Goal: Feedback & Contribution: Contribute content

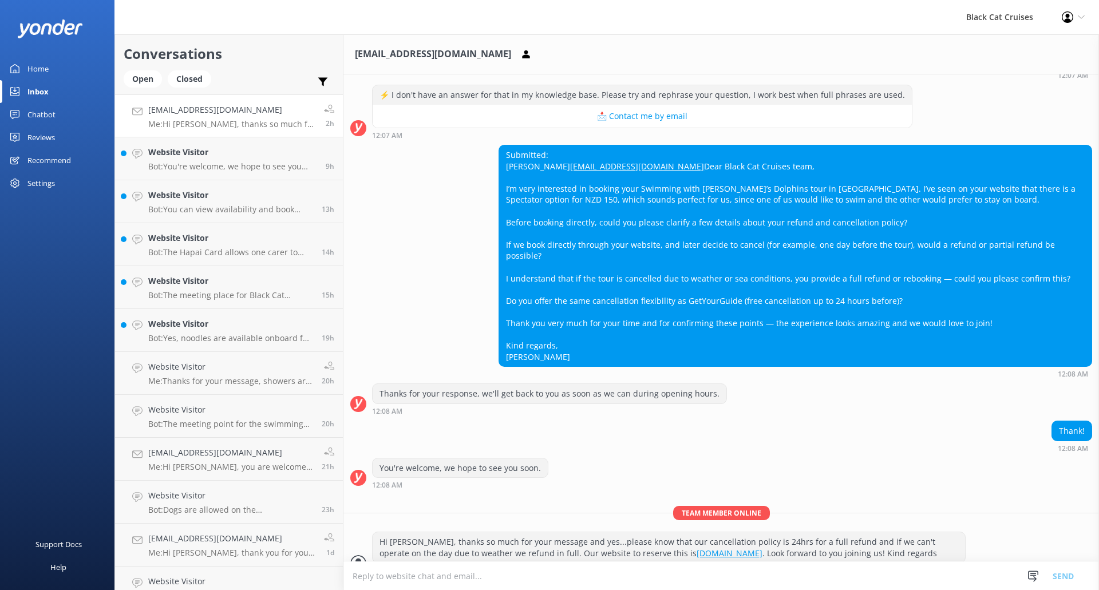
scroll to position [346, 0]
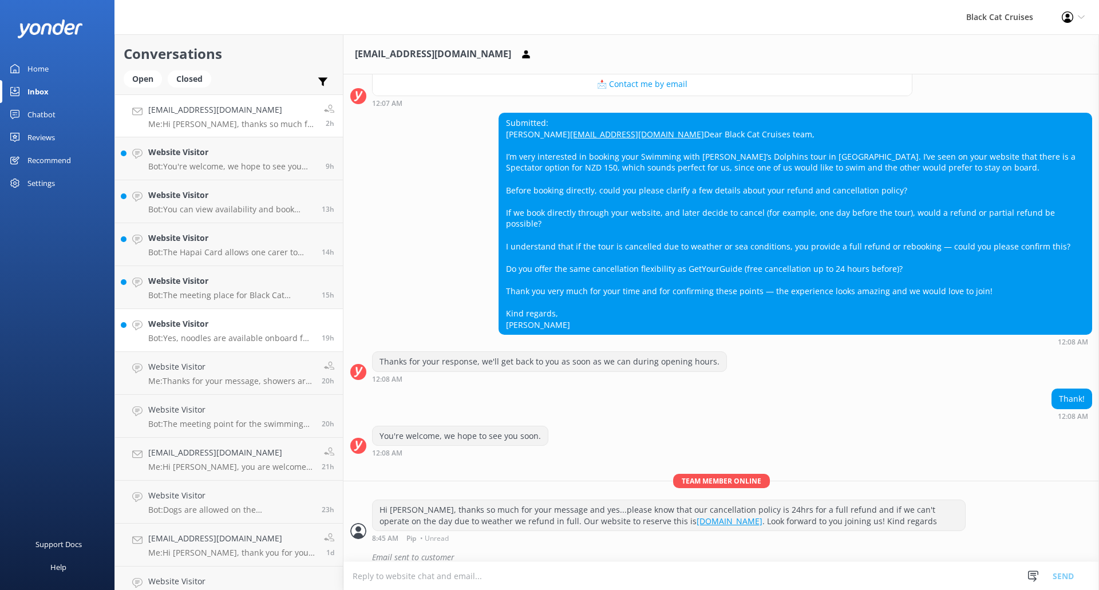
click at [226, 340] on p "Bot: Yes, noodles are available onboard for extra support if required during th…" at bounding box center [230, 338] width 165 height 10
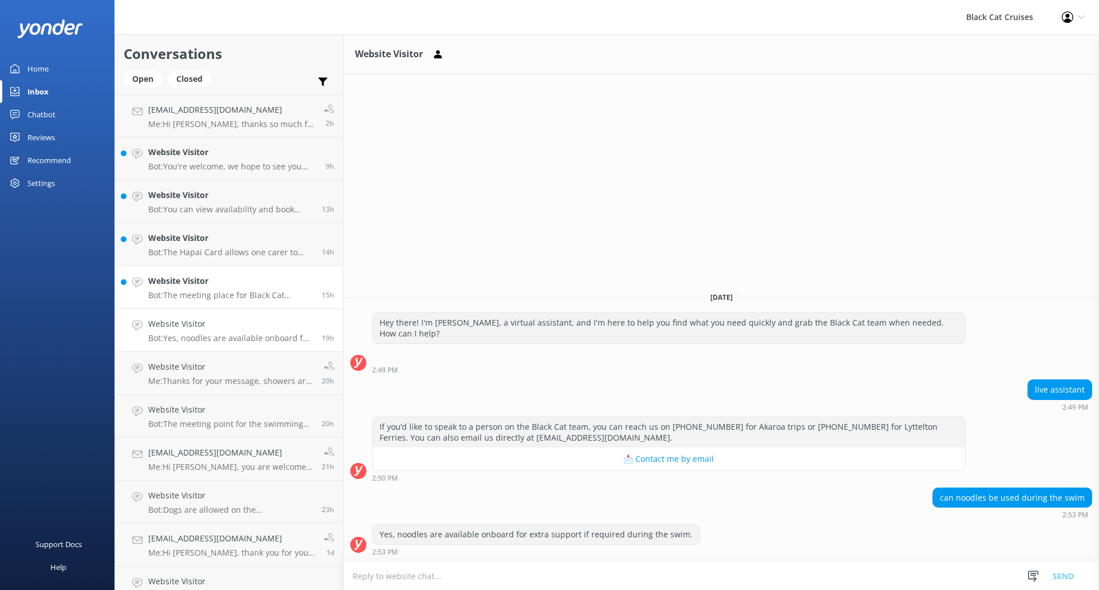
click at [227, 289] on div "Website Visitor Bot: The meeting place for Black Cat Cruises in [GEOGRAPHIC_DAT…" at bounding box center [230, 287] width 165 height 25
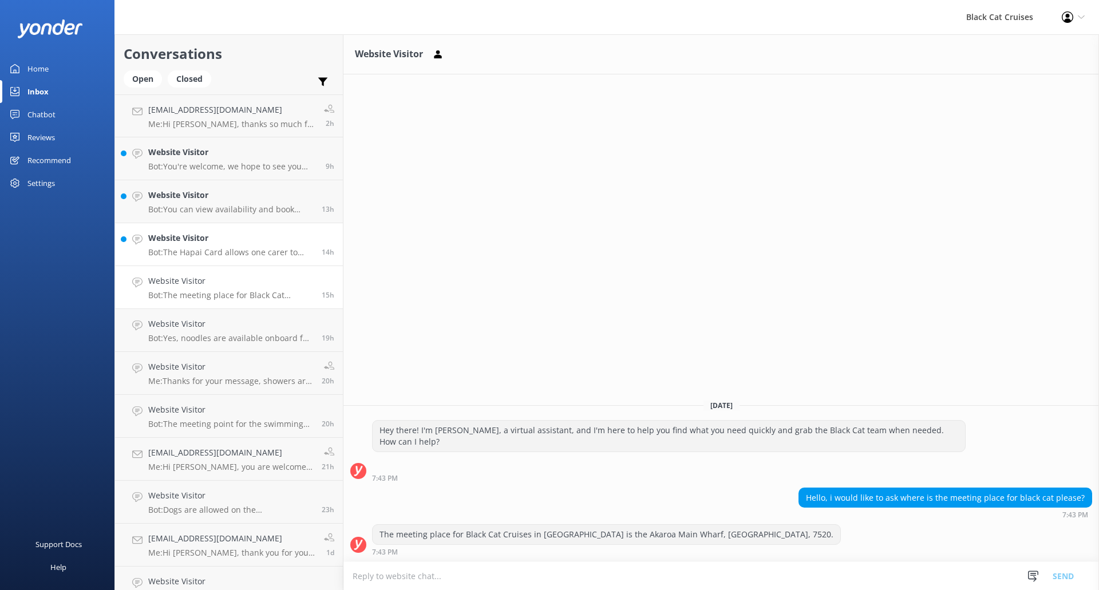
click at [227, 236] on h4 "Website Visitor" at bounding box center [230, 238] width 165 height 13
click at [238, 200] on h4 "Website Visitor" at bounding box center [230, 195] width 165 height 13
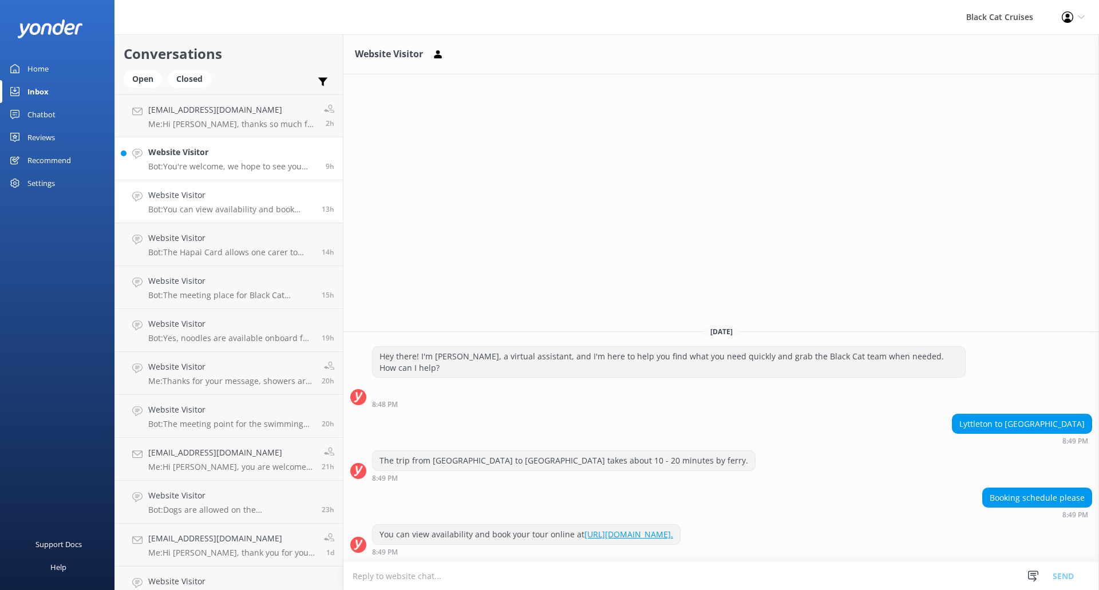
click at [237, 164] on p "Bot: You're welcome, we hope to see you soon." at bounding box center [232, 166] width 169 height 10
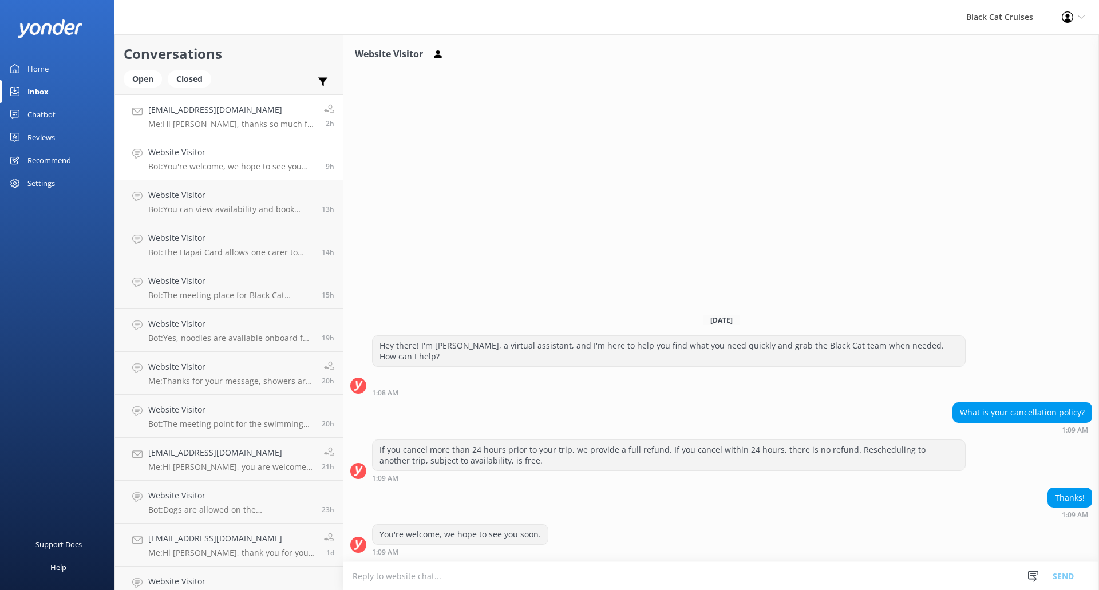
click at [220, 115] on h4 "[EMAIL_ADDRESS][DOMAIN_NAME]" at bounding box center [231, 110] width 167 height 13
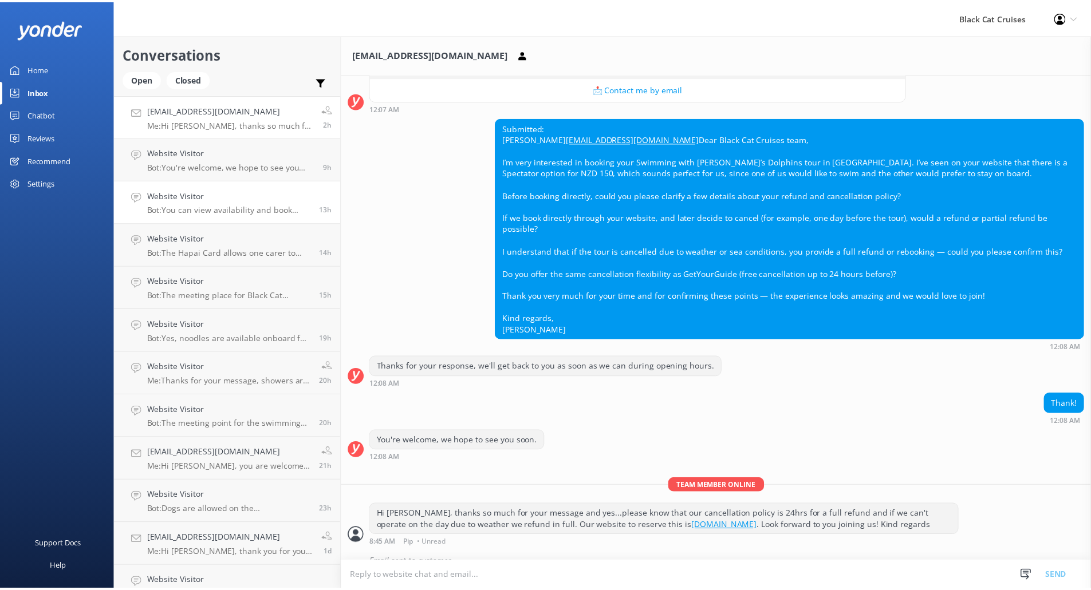
scroll to position [346, 0]
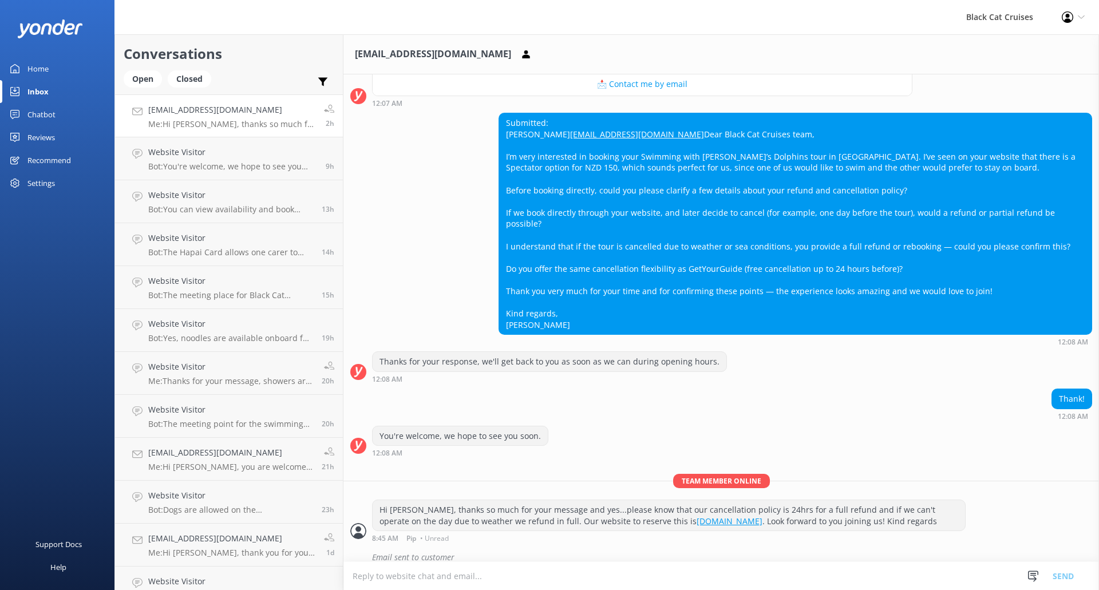
click at [51, 109] on div "Chatbot" at bounding box center [41, 114] width 28 height 23
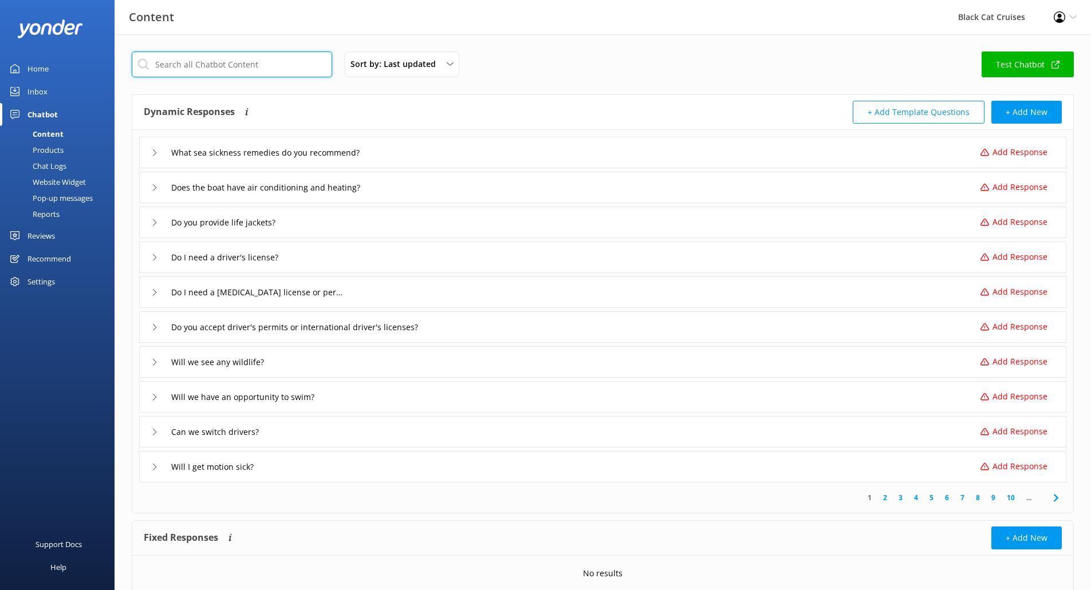
click at [246, 68] on input "text" at bounding box center [232, 65] width 200 height 26
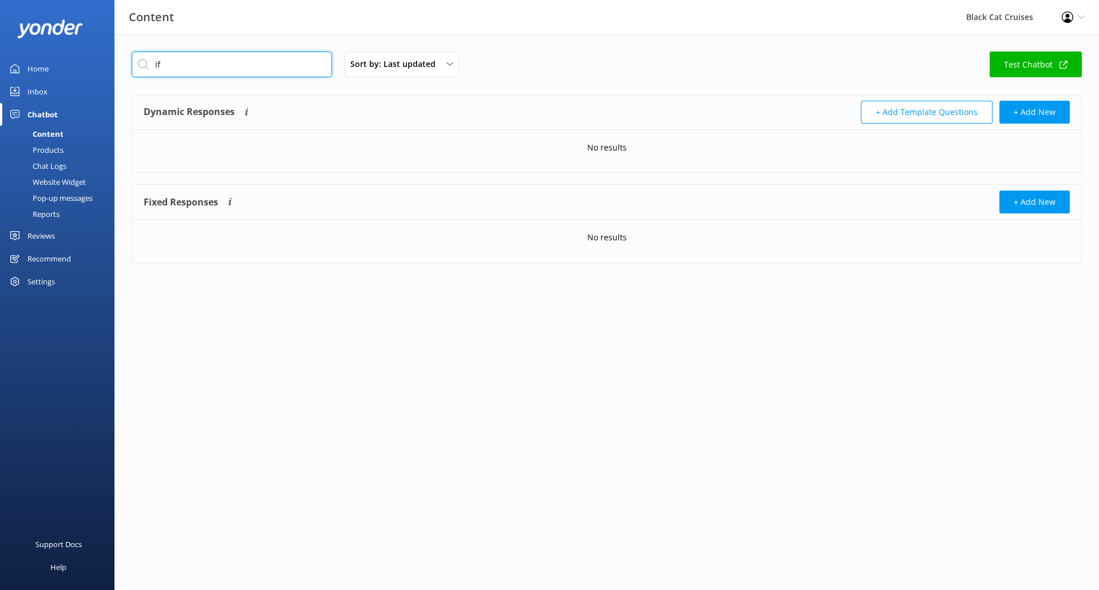
type input "i"
click at [247, 64] on input "tickets online" at bounding box center [232, 65] width 200 height 26
drag, startPoint x: 247, startPoint y: 64, endPoint x: 270, endPoint y: 65, distance: 22.9
click at [164, 56] on input "tickets online" at bounding box center [232, 65] width 200 height 26
type input "tickets online"
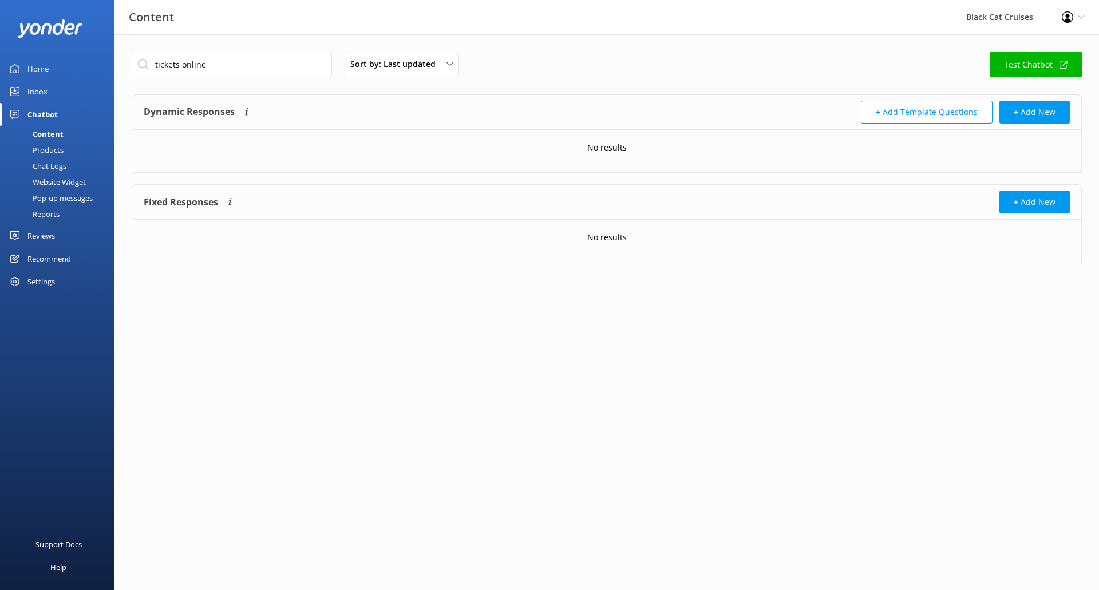
click at [62, 120] on link "Chatbot" at bounding box center [57, 114] width 115 height 23
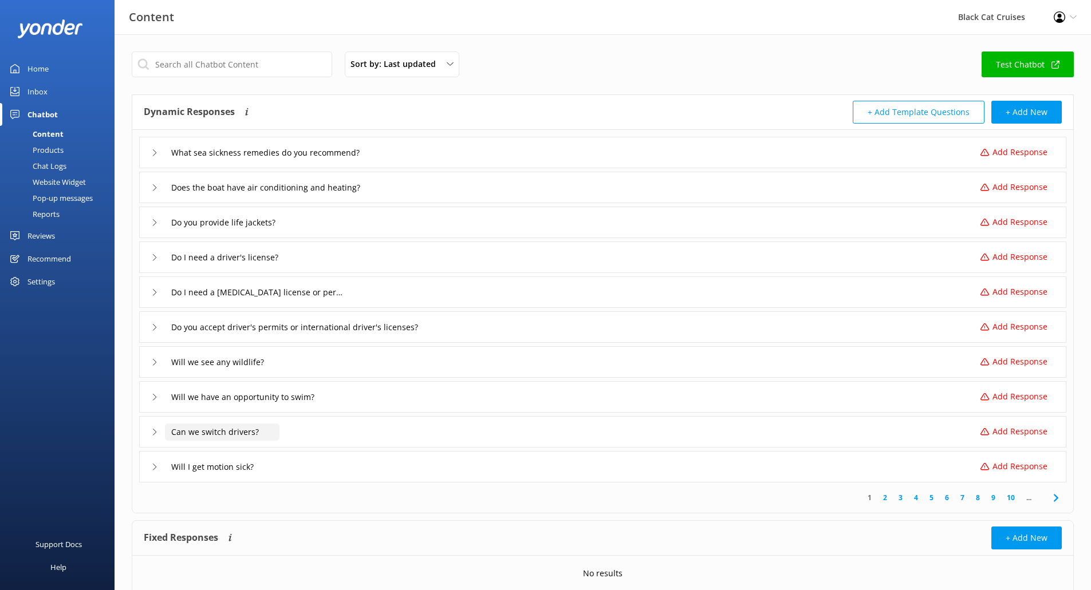
click at [243, 437] on input "Can we switch drivers?" at bounding box center [222, 432] width 115 height 17
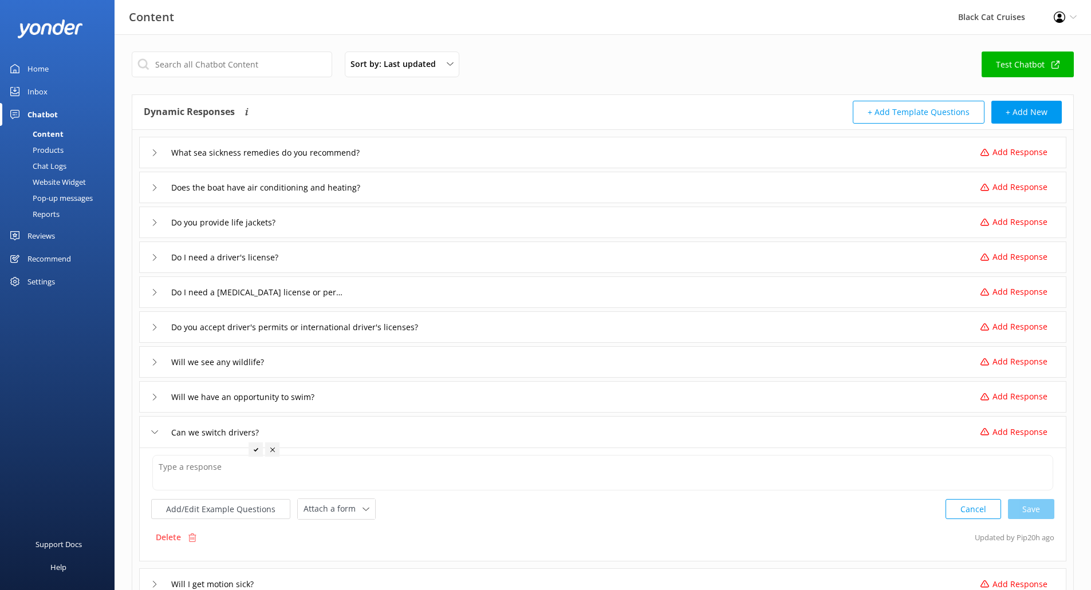
click at [147, 154] on div "What sea sickness remedies do you recommend? Add Response" at bounding box center [602, 152] width 927 height 31
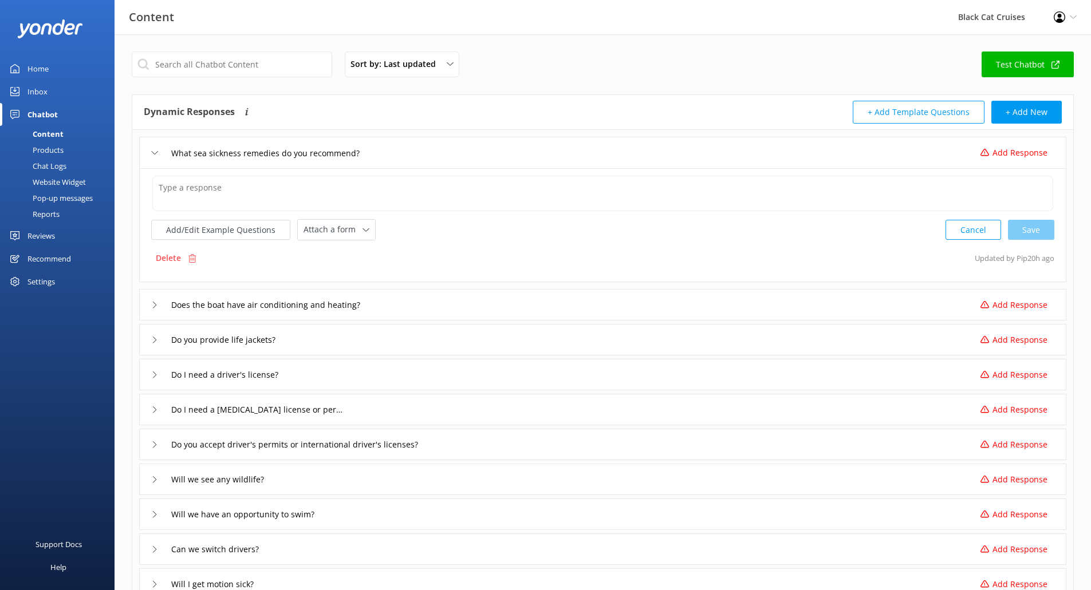
click at [147, 154] on div "What sea sickness remedies do you recommend? Add Response" at bounding box center [602, 152] width 927 height 31
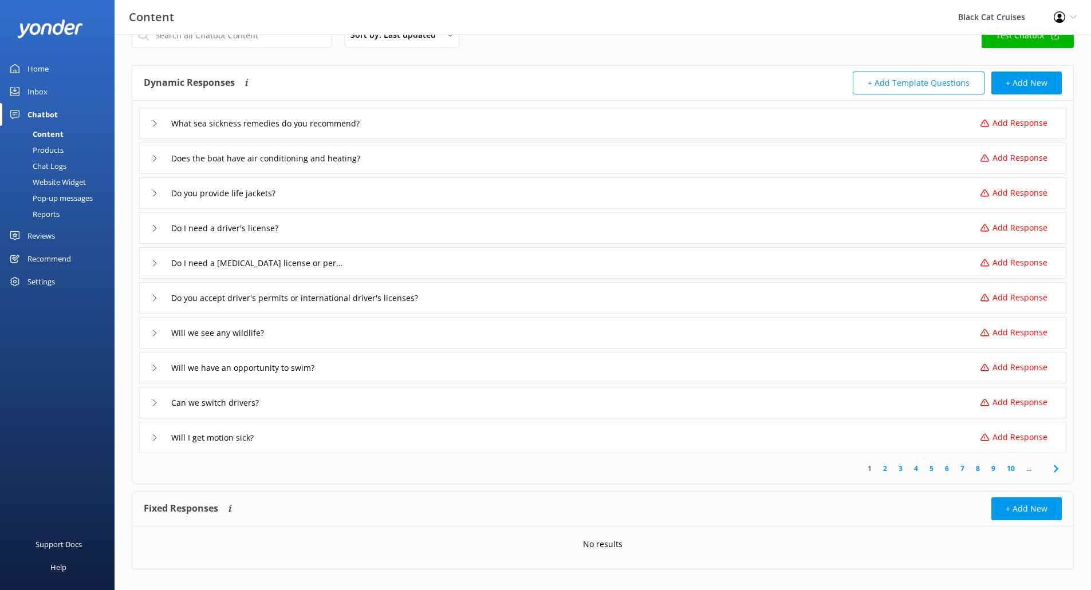
scroll to position [43, 0]
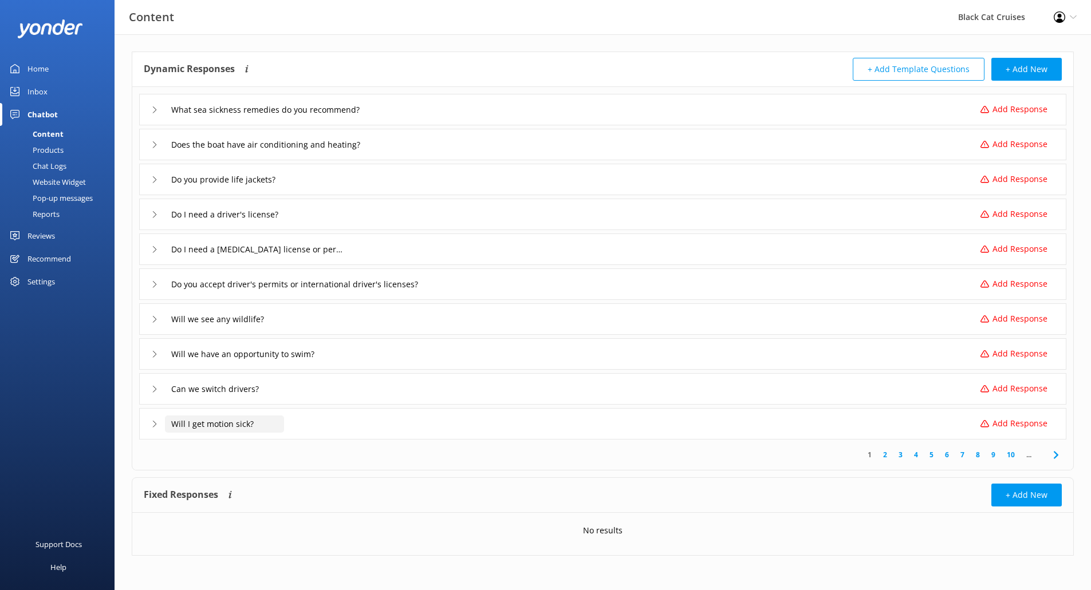
click at [234, 430] on input "Will I get motion sick?" at bounding box center [224, 424] width 119 height 17
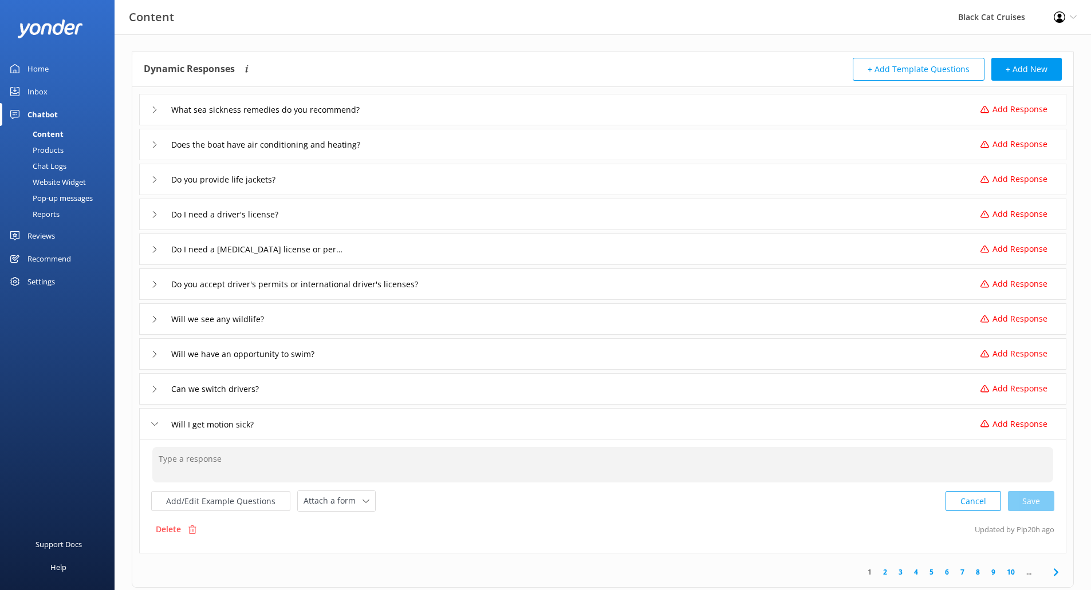
click at [216, 473] on textarea at bounding box center [602, 465] width 901 height 36
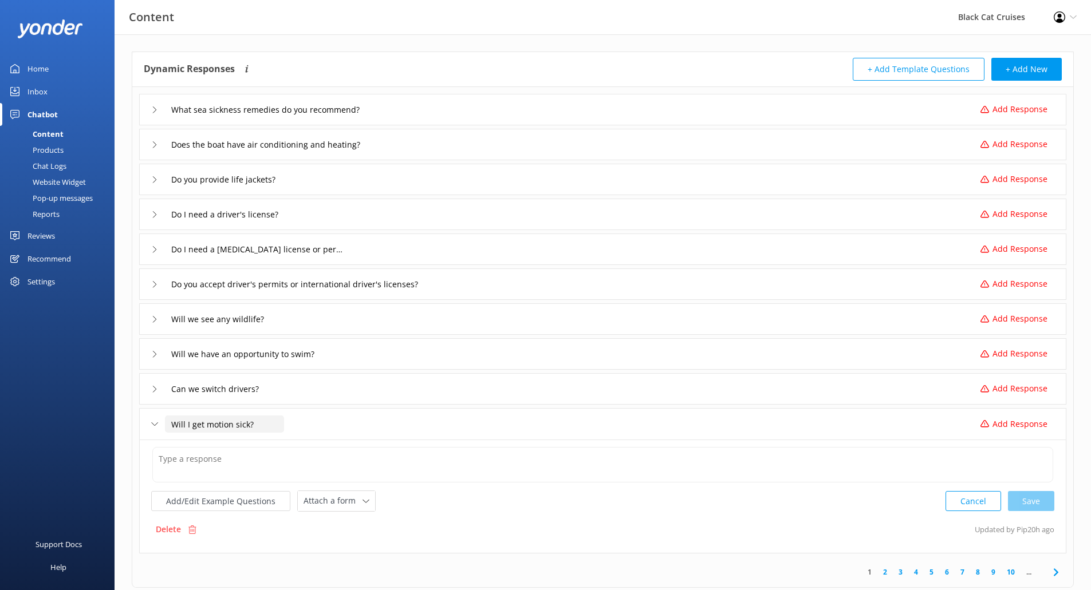
click at [208, 425] on input "Will I get motion sick?" at bounding box center [224, 424] width 119 height 17
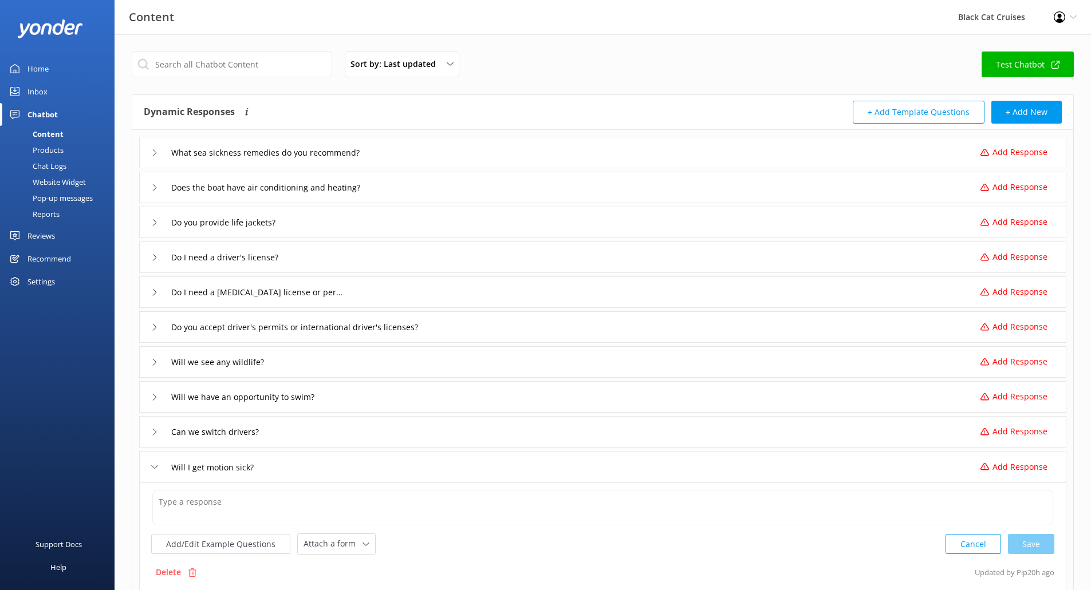
click at [44, 111] on div "Chatbot" at bounding box center [42, 114] width 30 height 23
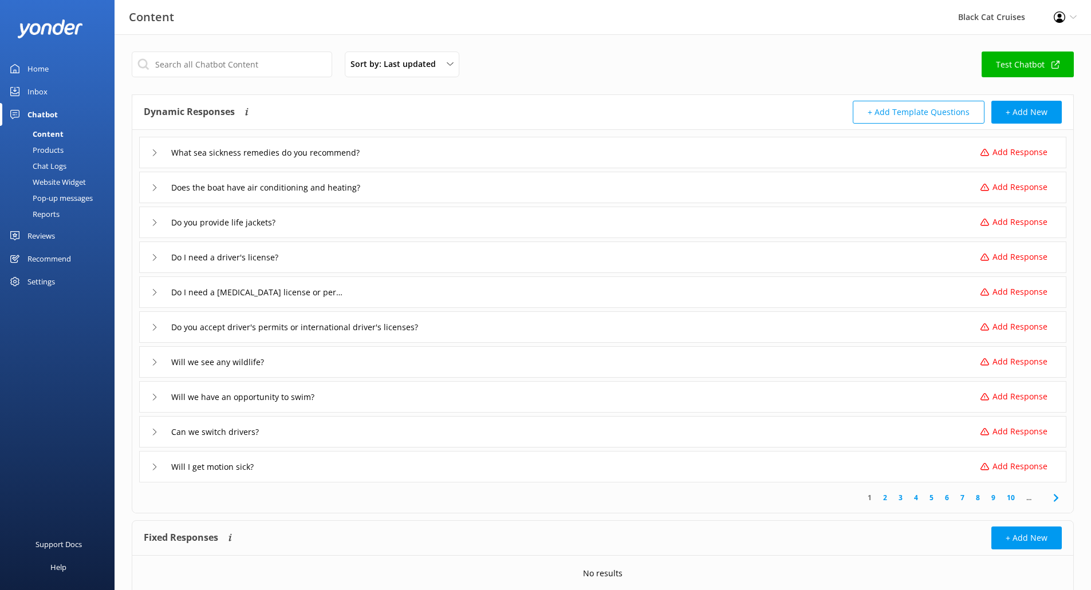
click at [56, 169] on div "Chat Logs" at bounding box center [37, 166] width 60 height 16
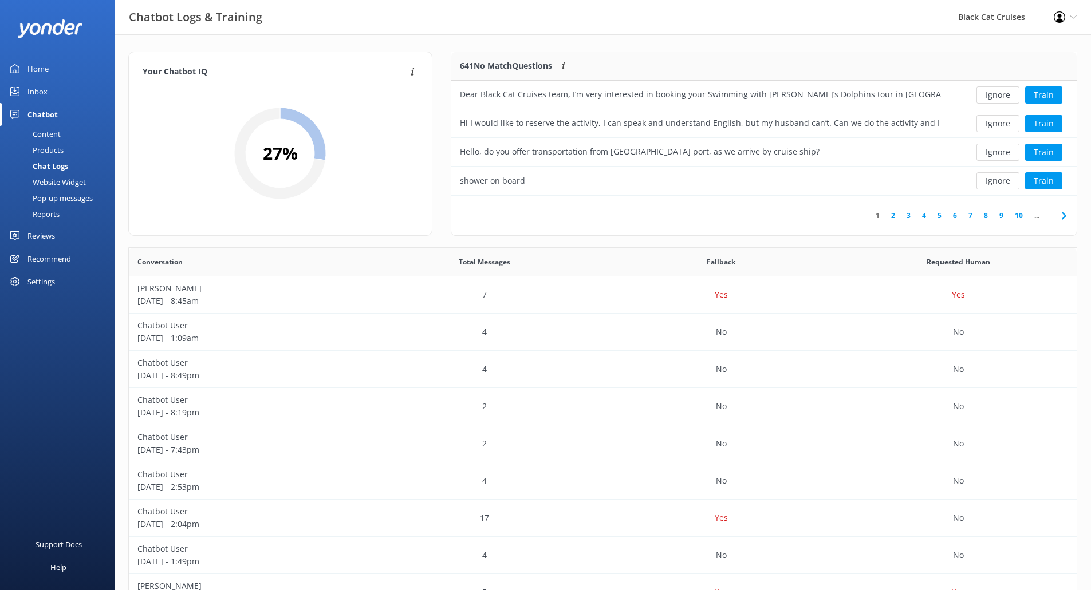
click at [54, 132] on div "Content" at bounding box center [34, 134] width 54 height 16
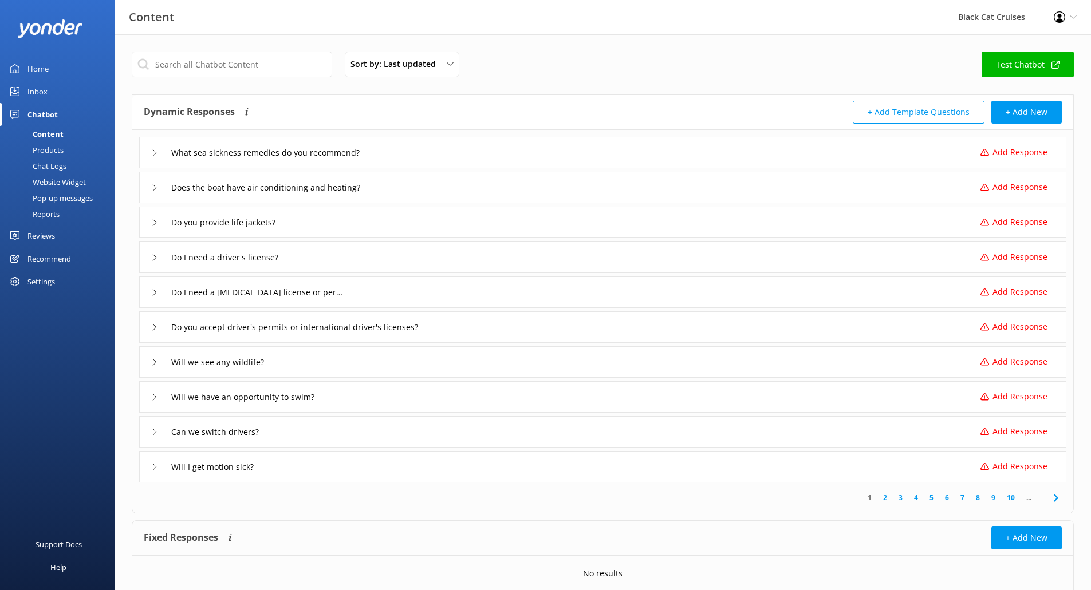
click at [935, 114] on button "+ Add Template Questions" at bounding box center [919, 112] width 132 height 23
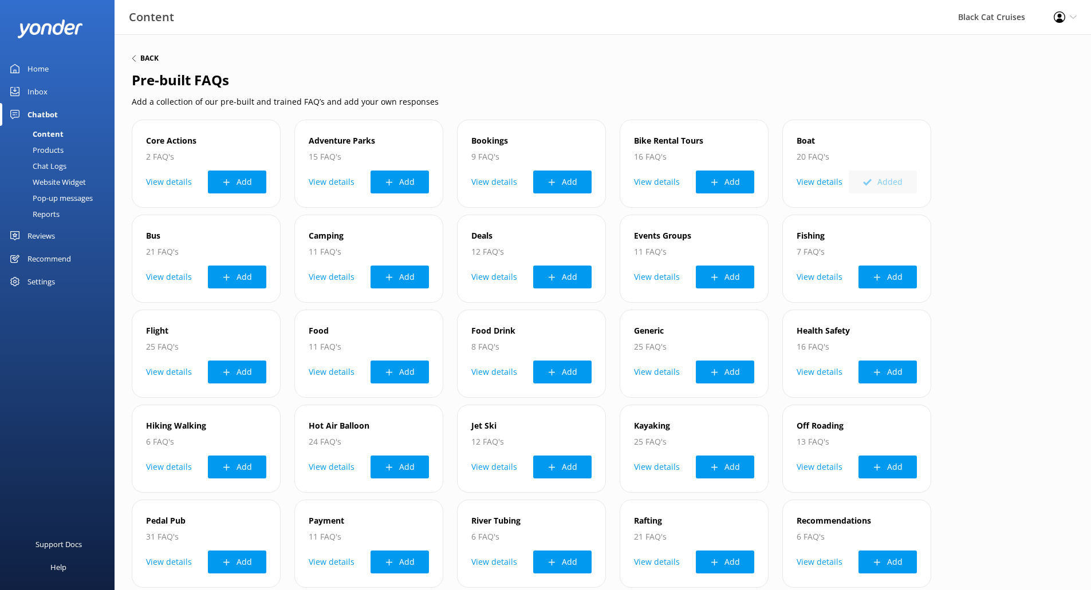
click at [145, 57] on h6 "Back" at bounding box center [149, 58] width 18 height 7
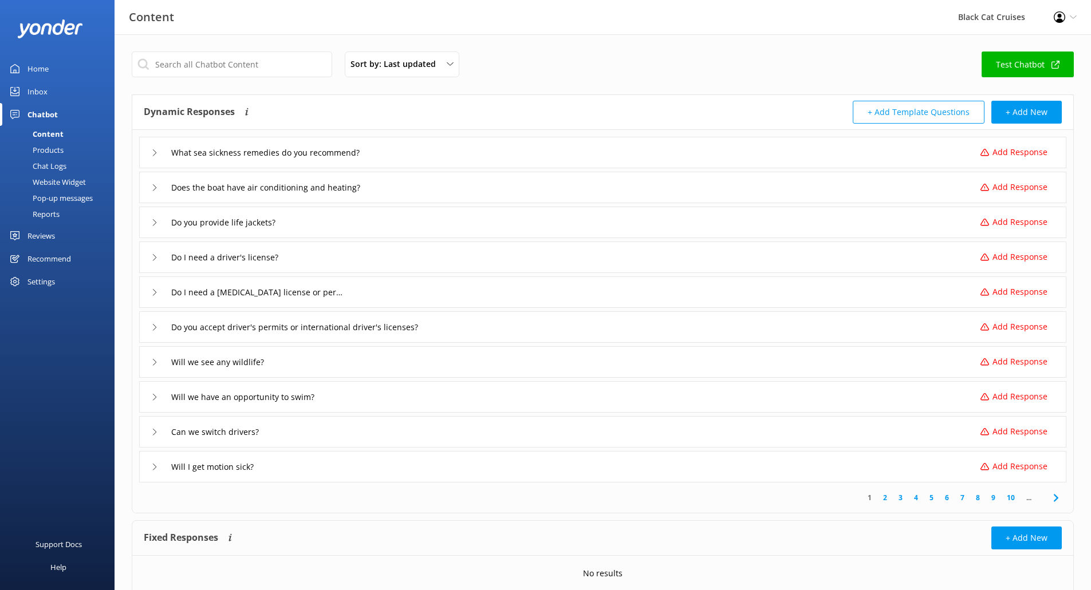
click at [1062, 112] on div "Dynamic Responses The chatbot will generate a response based on the content inf…" at bounding box center [602, 112] width 941 height 35
click at [1048, 112] on button "+ Add New" at bounding box center [1026, 112] width 70 height 23
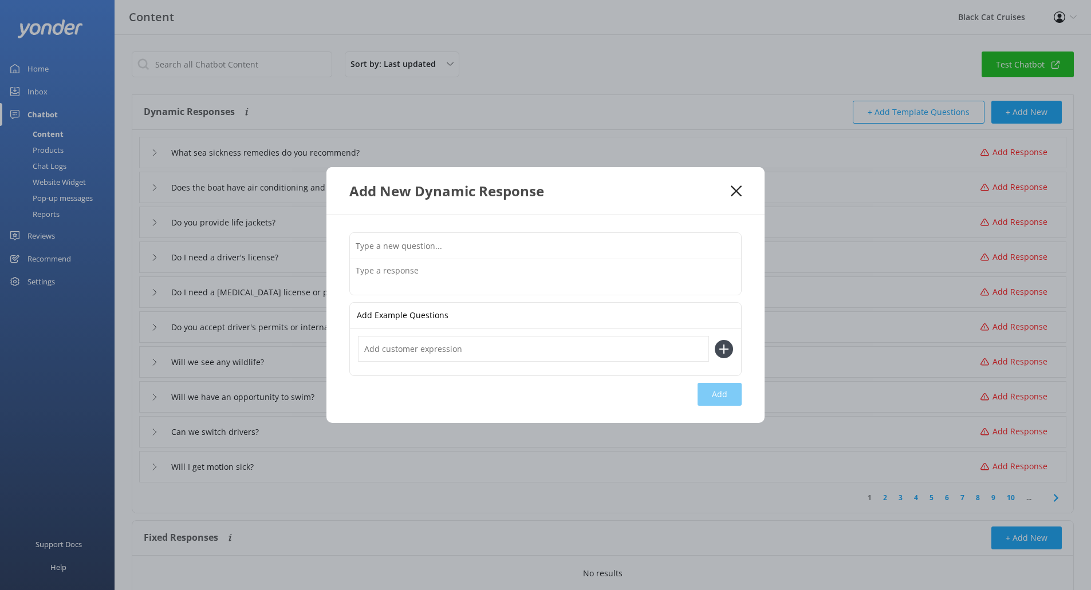
click at [482, 242] on input "text" at bounding box center [545, 246] width 391 height 26
type input "If I buy my tickets online can I board directly?"
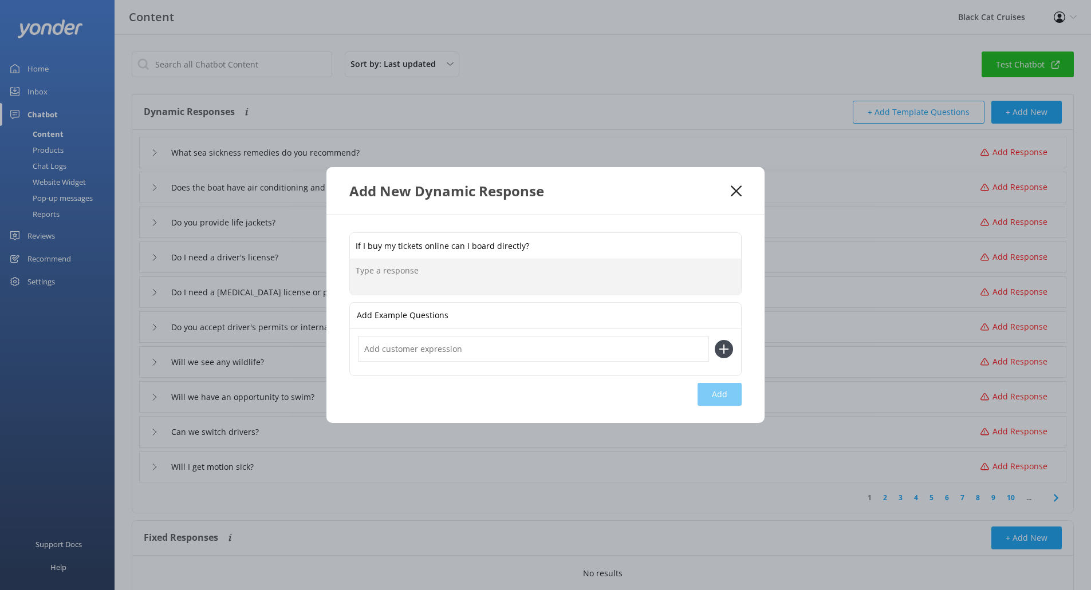
click at [510, 280] on textarea at bounding box center [545, 277] width 391 height 36
paste textarea "If you purchase your ticket online, please Check in on time and collect your bo…"
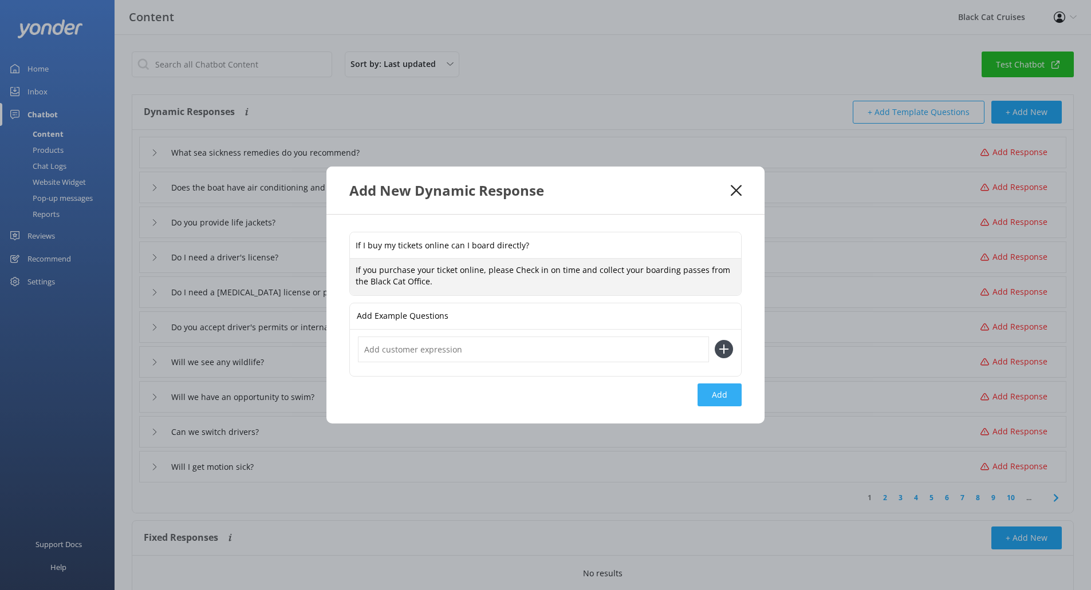
type textarea "If you purchase your ticket online, please Check in on time and collect your bo…"
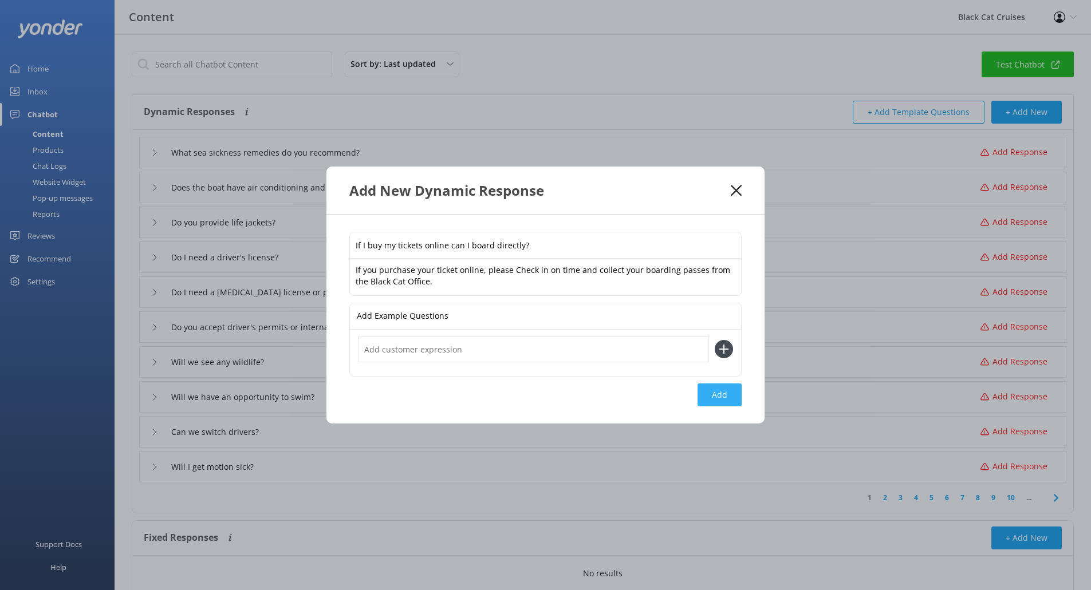
click at [721, 392] on button "Add" at bounding box center [719, 395] width 44 height 23
type input "If I buy my tickets online can I board directly?"
type input "What sea sickness remedies do you recommend?"
type input "Does the boat have air conditioning and heating?"
type input "Do you provide life jackets?"
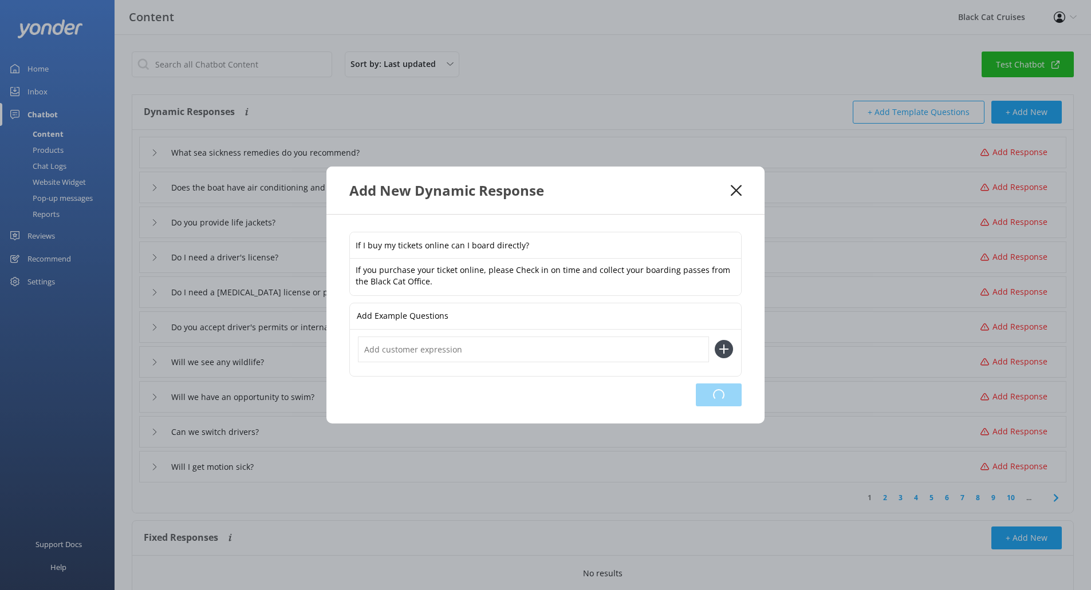
type input "Do I need a driver's license?"
type input "Do I need a [MEDICAL_DATA] license or permit?"
type input "Do you accept driver's permits or international driver's licenses?"
type input "Will we see any wildlife?"
type input "Will we have an opportunity to swim?"
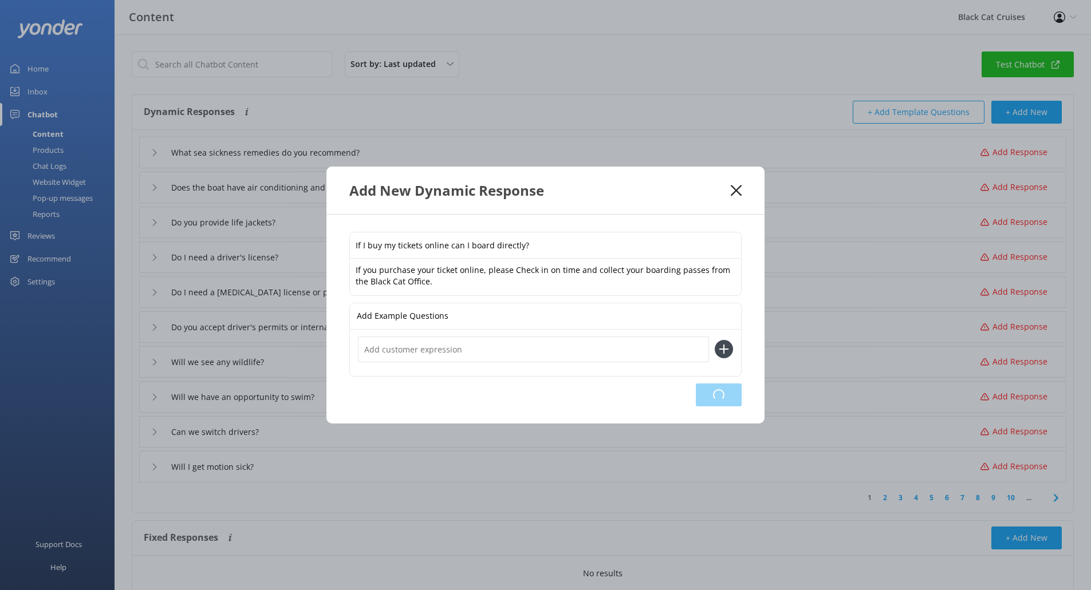
type input "Can we switch drivers?"
